Goal: Transaction & Acquisition: Purchase product/service

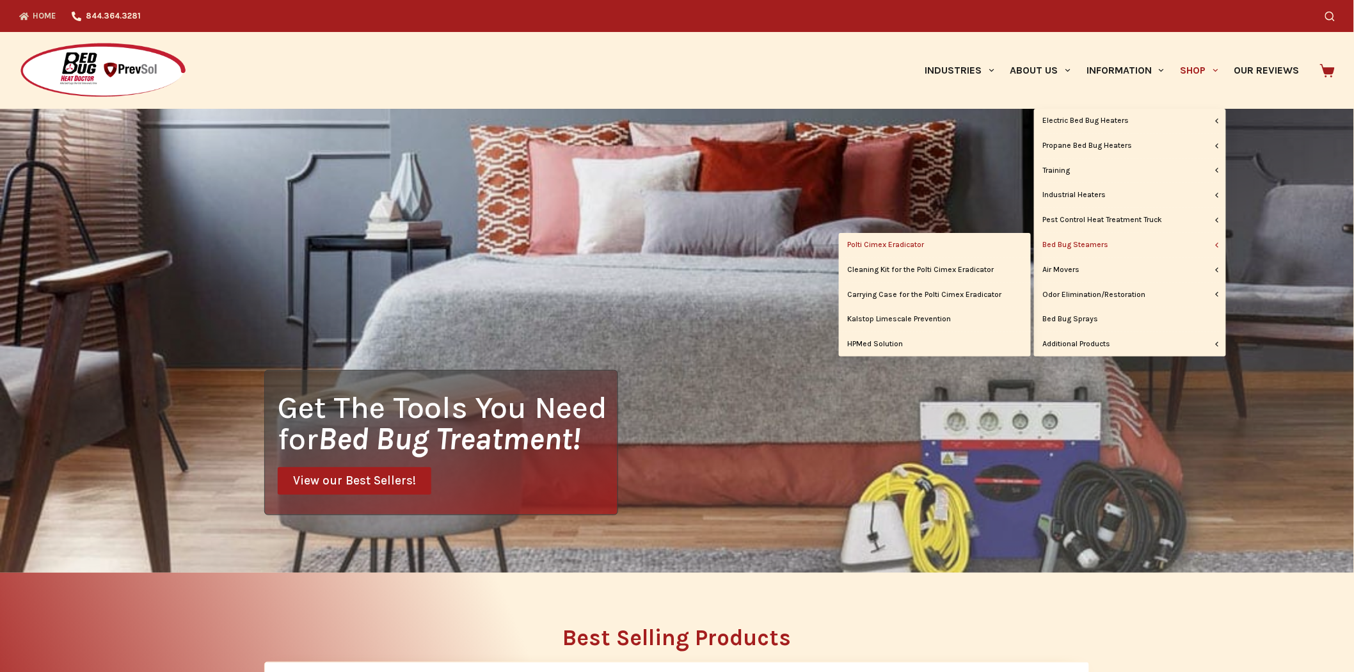
click at [898, 244] on link "Polti Cimex Eradicator" at bounding box center [935, 245] width 192 height 24
click at [1069, 242] on link "Bed Bug Steamers" at bounding box center [1130, 245] width 192 height 24
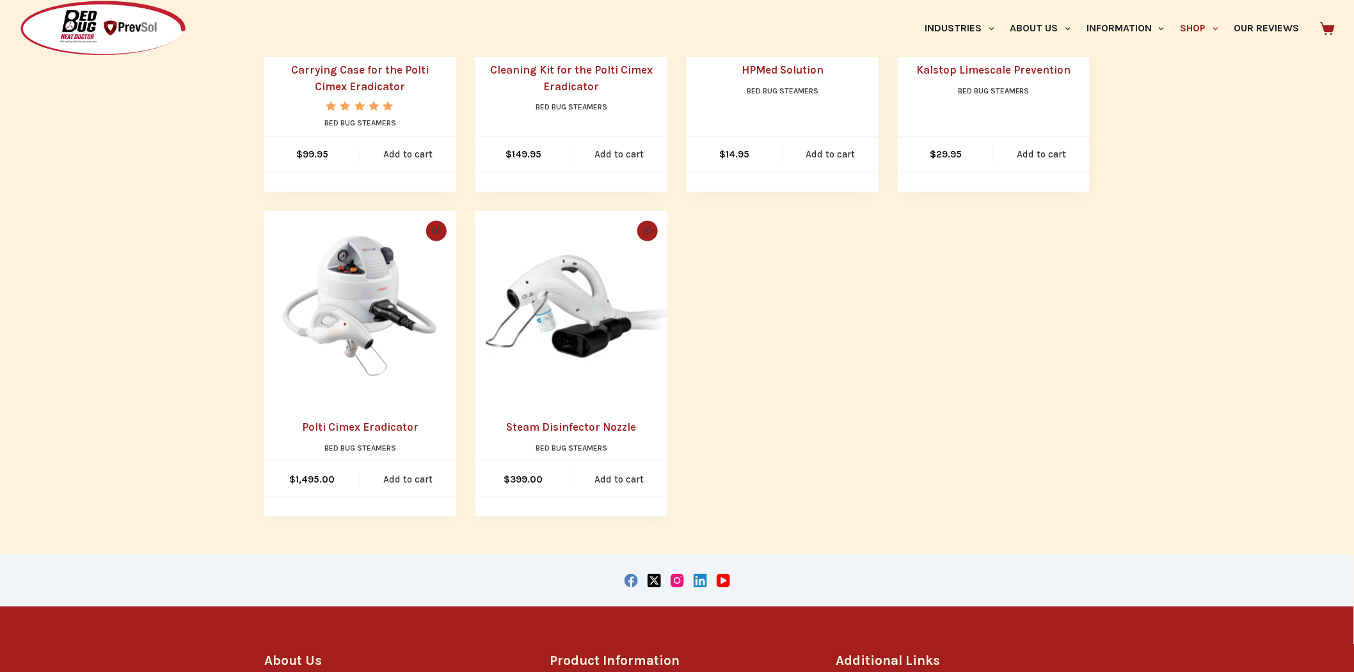
scroll to position [497, 0]
